Goal: Information Seeking & Learning: Learn about a topic

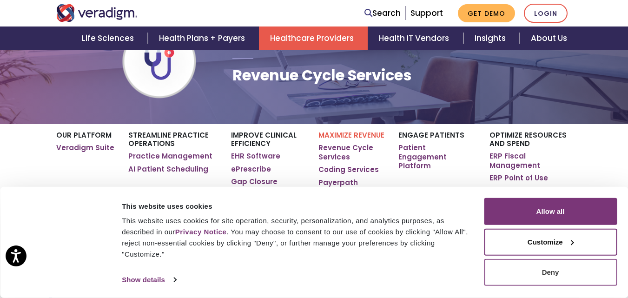
scroll to position [93, 0]
click at [531, 282] on button "Deny" at bounding box center [550, 272] width 133 height 27
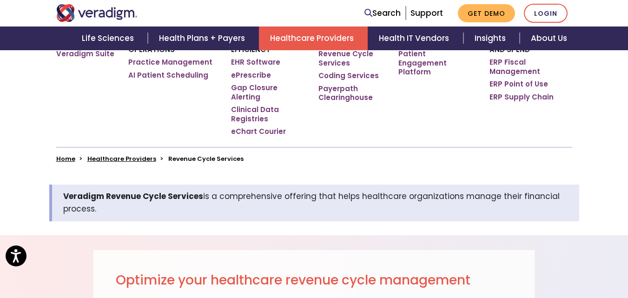
scroll to position [325, 0]
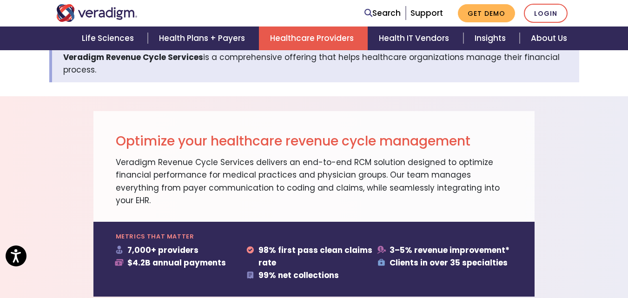
click at [153, 175] on p "Veradigm Revenue Cycle Services delivers an end-to-end RCM solution designed to…" at bounding box center [314, 181] width 397 height 51
click at [317, 96] on div "Optimize your healthcare revenue cycle management Veradigm Revenue Cycle Servic…" at bounding box center [314, 204] width 628 height 216
click at [320, 96] on div "Optimize your healthcare revenue cycle management Veradigm Revenue Cycle Servic…" at bounding box center [314, 204] width 628 height 216
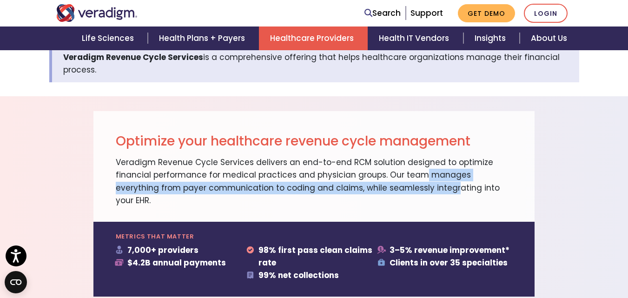
click at [356, 175] on p "Veradigm Revenue Cycle Services delivers an end-to-end RCM solution designed to…" at bounding box center [314, 181] width 397 height 51
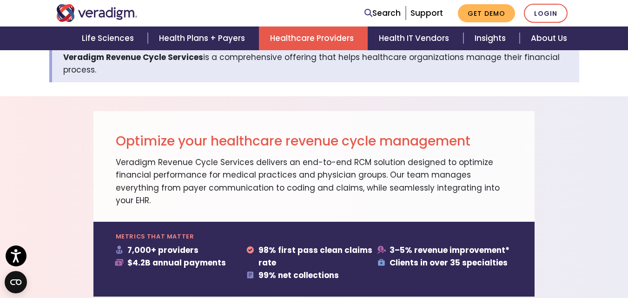
click at [501, 175] on p "Veradigm Revenue Cycle Services delivers an end-to-end RCM solution designed to…" at bounding box center [314, 181] width 397 height 51
click at [496, 178] on p "Veradigm Revenue Cycle Services delivers an end-to-end RCM solution designed to…" at bounding box center [314, 181] width 397 height 51
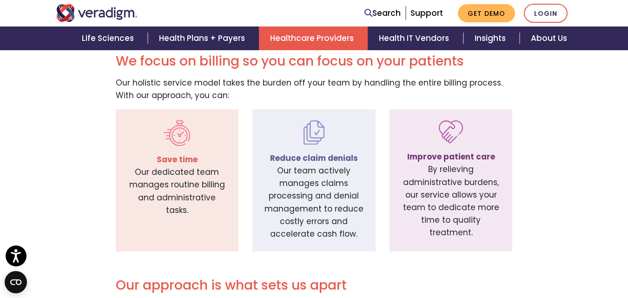
scroll to position [651, 0]
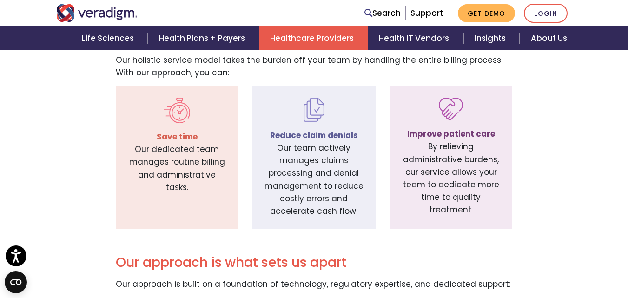
click at [562, 132] on div "Save time Our dedicated team manages routine billing and administrative tasks. …" at bounding box center [314, 157] width 530 height 142
click at [569, 132] on div "Save time Our dedicated team manages routine billing and administrative tasks. …" at bounding box center [314, 157] width 530 height 142
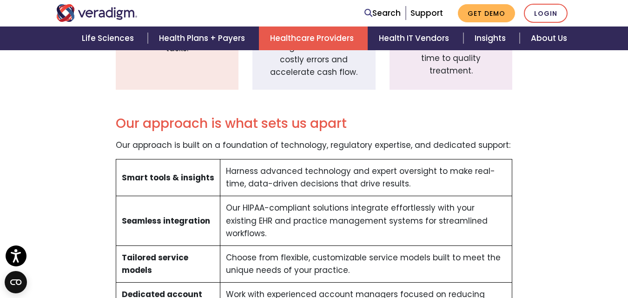
scroll to position [790, 0]
click at [532, 137] on div "Our approach is what sets us apart Our approach is built on a foundation of tec…" at bounding box center [314, 223] width 442 height 222
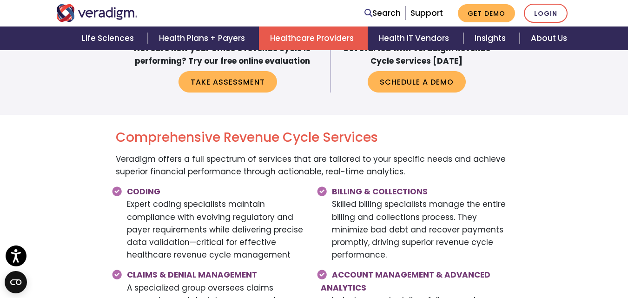
scroll to position [1116, 0]
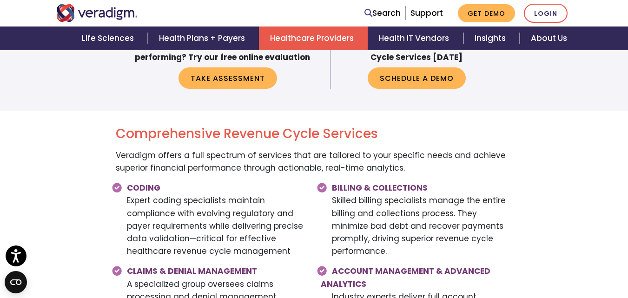
click at [556, 119] on div "Comprehensive Revenue Cycle Services Veradigm offers a full spectrum of service…" at bounding box center [314, 264] width 530 height 291
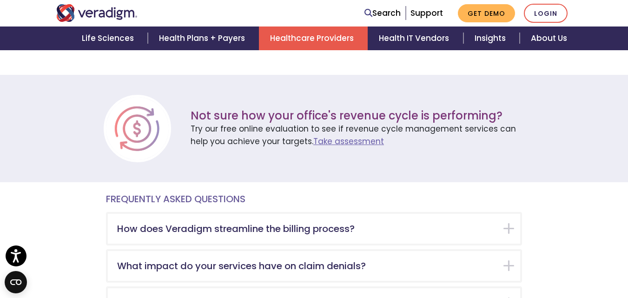
scroll to position [1589, 0]
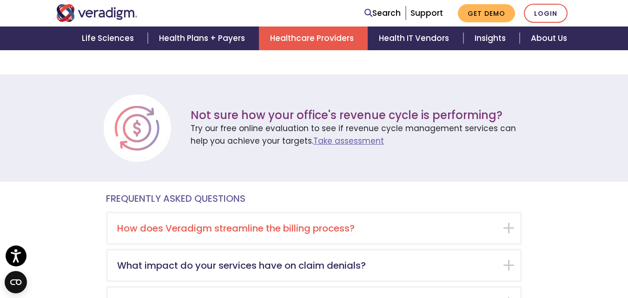
click at [506, 213] on div "How does Veradigm streamline the billing process?" at bounding box center [314, 228] width 412 height 30
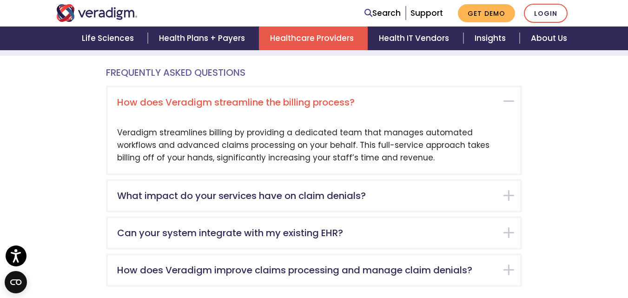
scroll to position [1716, 0]
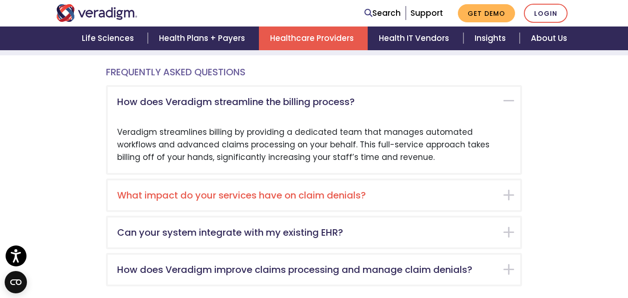
click at [507, 180] on div "What impact do your services have on claim denials?" at bounding box center [314, 195] width 412 height 30
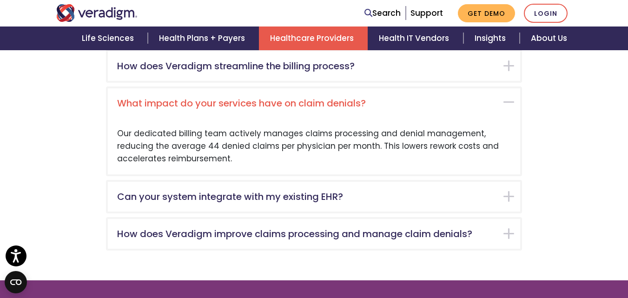
scroll to position [1752, 0]
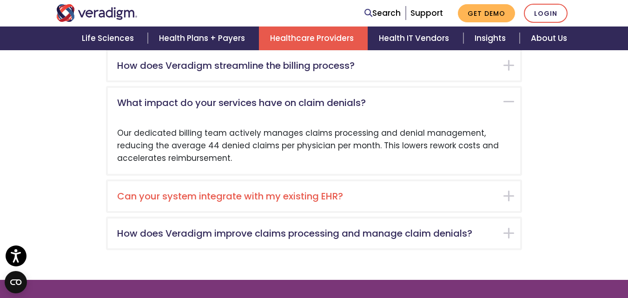
click at [514, 181] on div "Can your system integrate with my existing EHR?" at bounding box center [314, 196] width 412 height 30
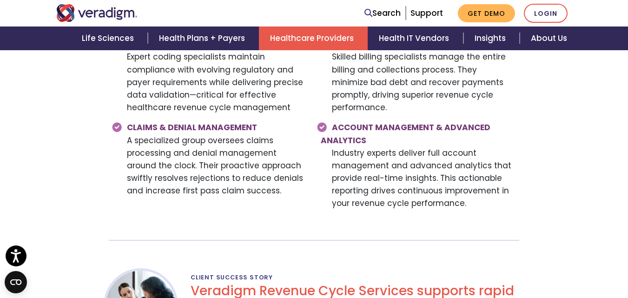
scroll to position [1092, 0]
